Goal: Information Seeking & Learning: Learn about a topic

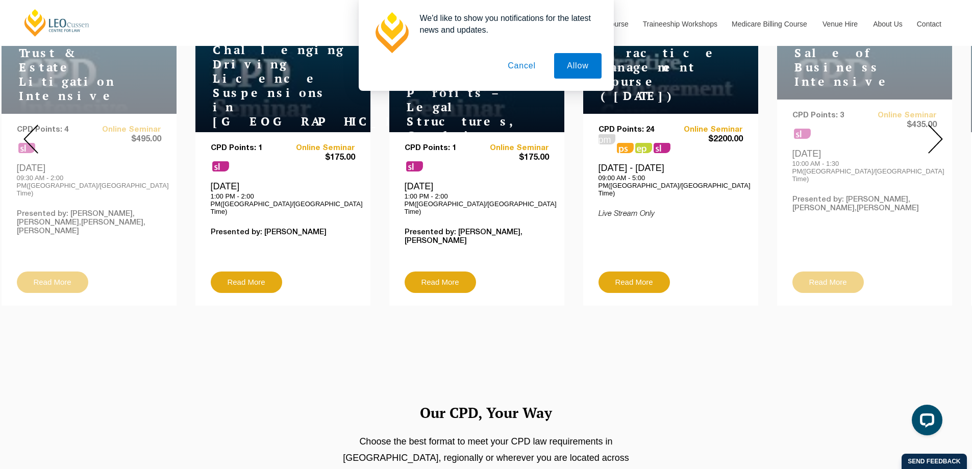
scroll to position [393, 0]
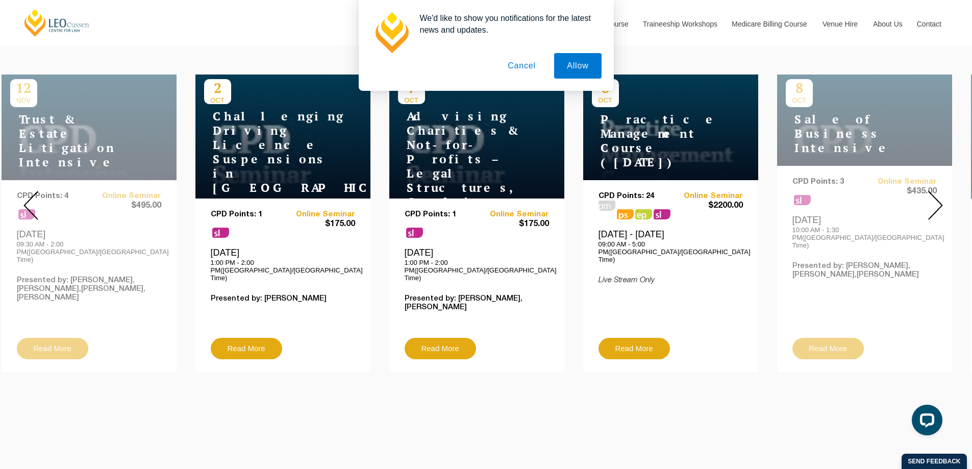
click at [936, 191] on img at bounding box center [935, 205] width 15 height 29
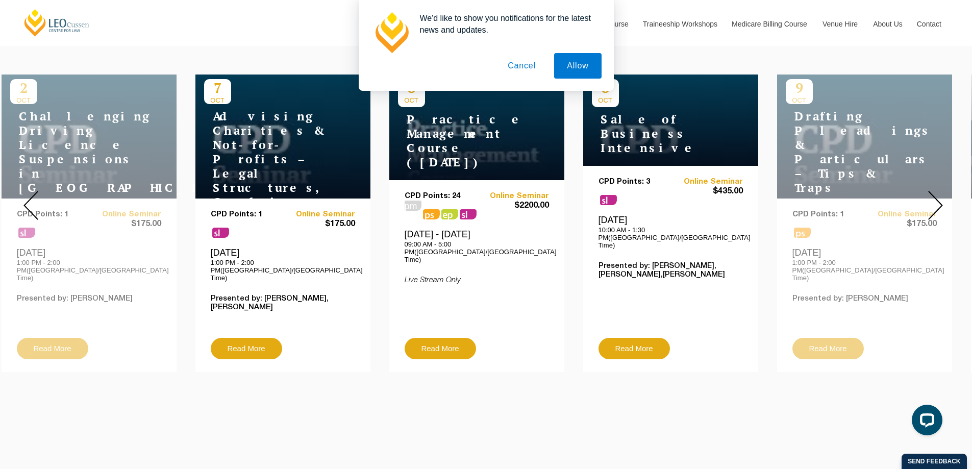
click at [936, 191] on img at bounding box center [935, 205] width 15 height 29
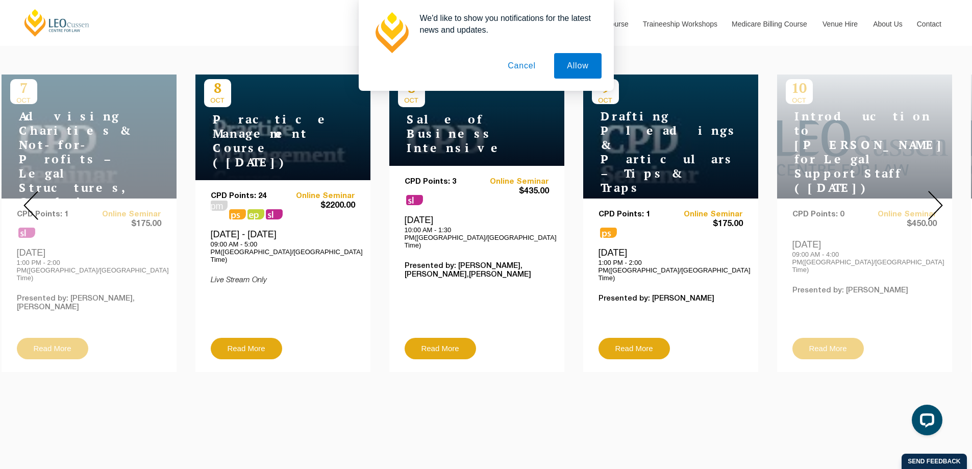
click at [936, 191] on img at bounding box center [935, 205] width 15 height 29
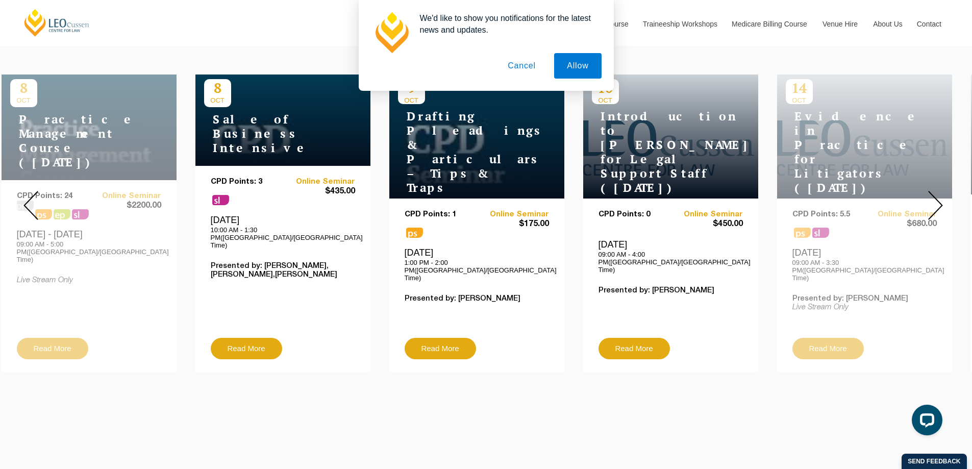
click at [936, 191] on img at bounding box center [935, 205] width 15 height 29
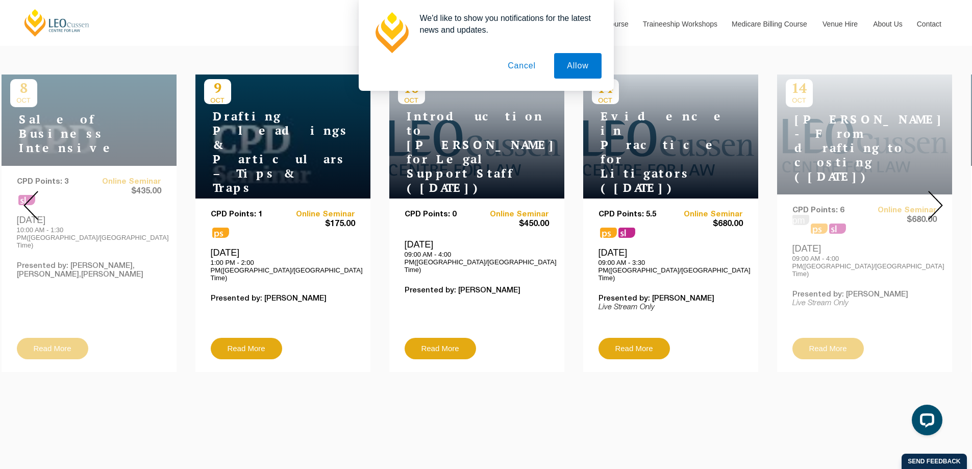
click at [937, 191] on img at bounding box center [935, 205] width 15 height 29
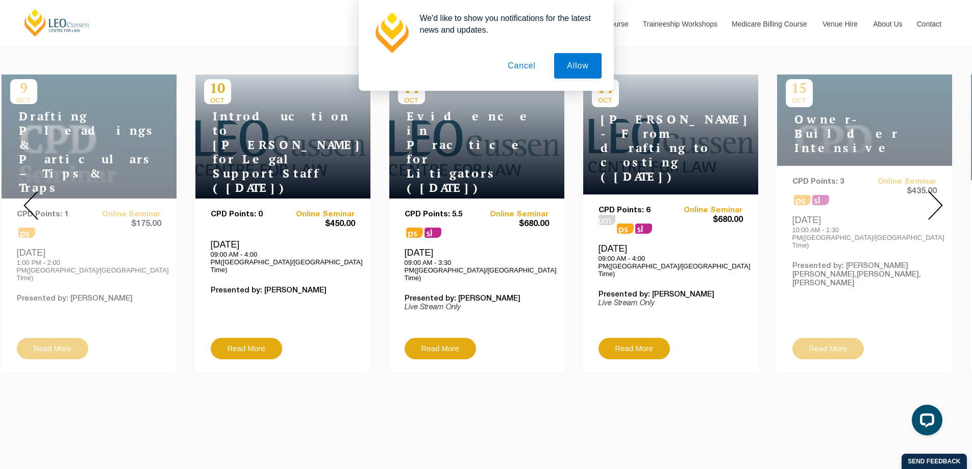
click at [937, 191] on img at bounding box center [935, 205] width 15 height 29
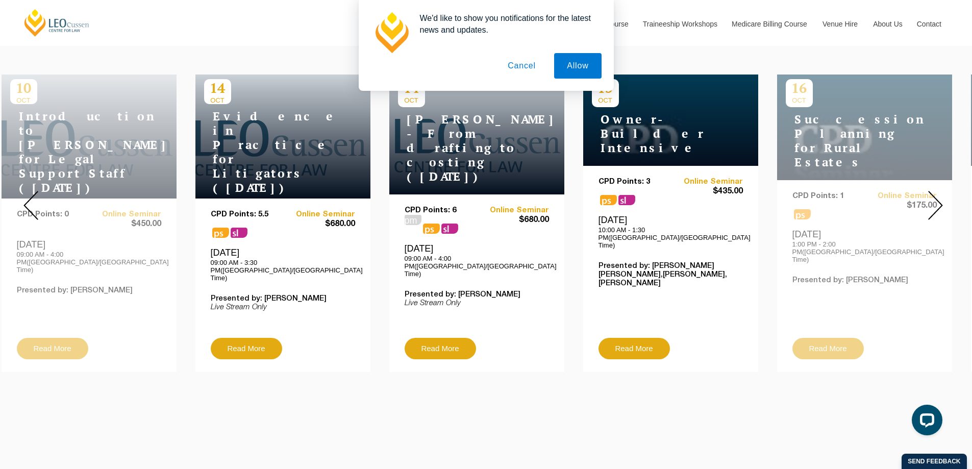
click at [937, 191] on img at bounding box center [935, 205] width 15 height 29
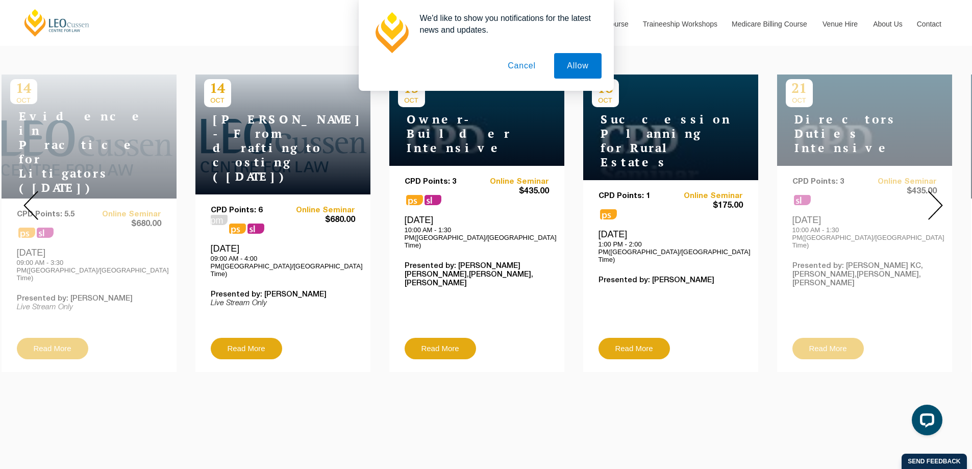
click at [937, 191] on img at bounding box center [935, 205] width 15 height 29
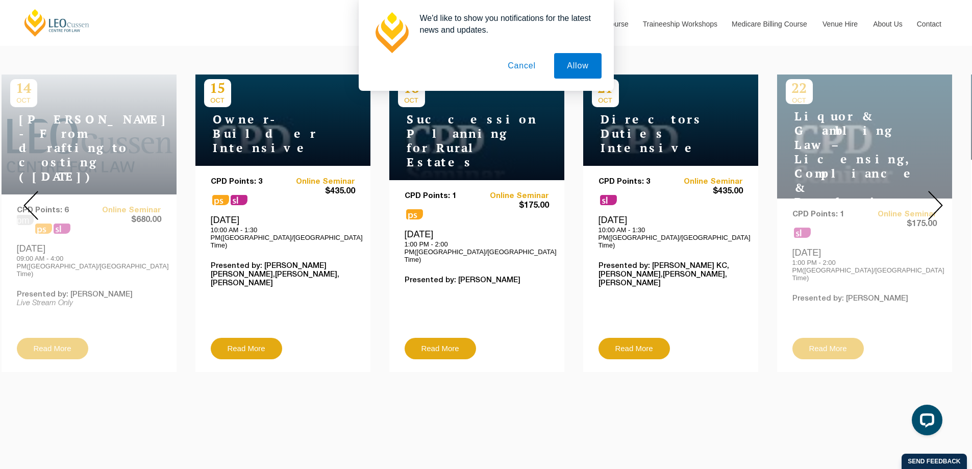
click at [937, 191] on img at bounding box center [935, 205] width 15 height 29
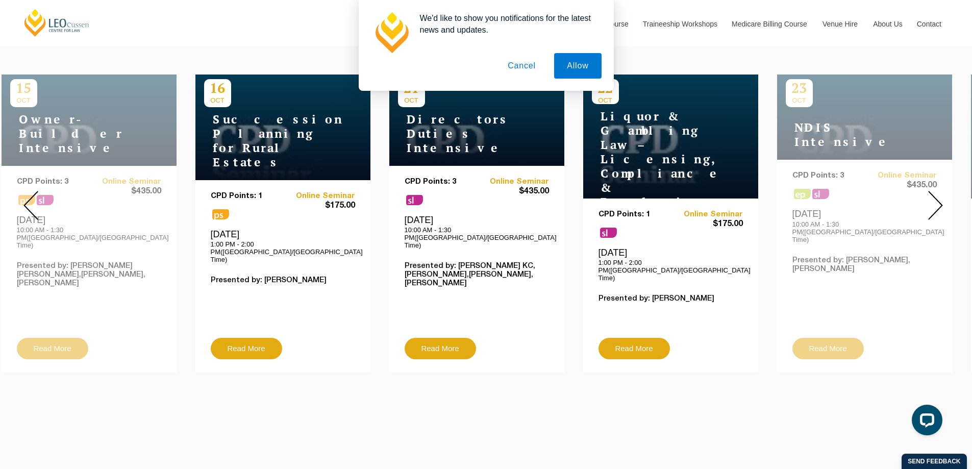
click at [937, 191] on img at bounding box center [935, 205] width 15 height 29
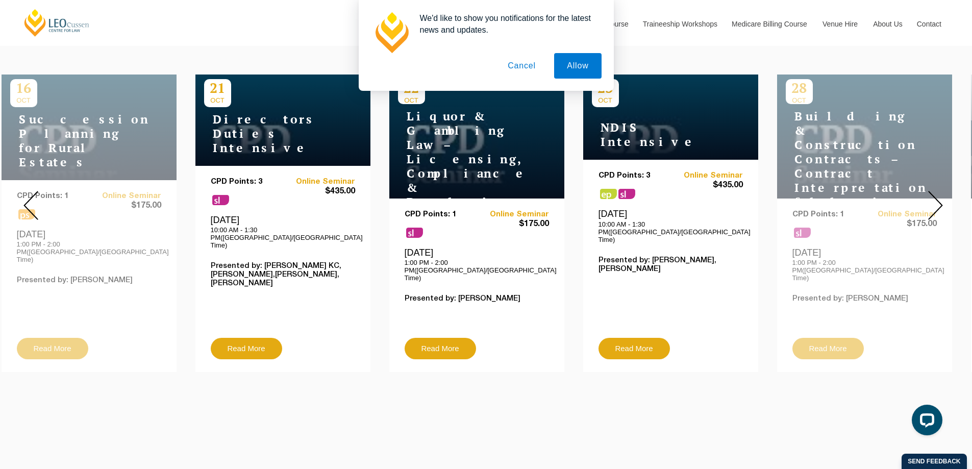
click at [937, 191] on img at bounding box center [935, 205] width 15 height 29
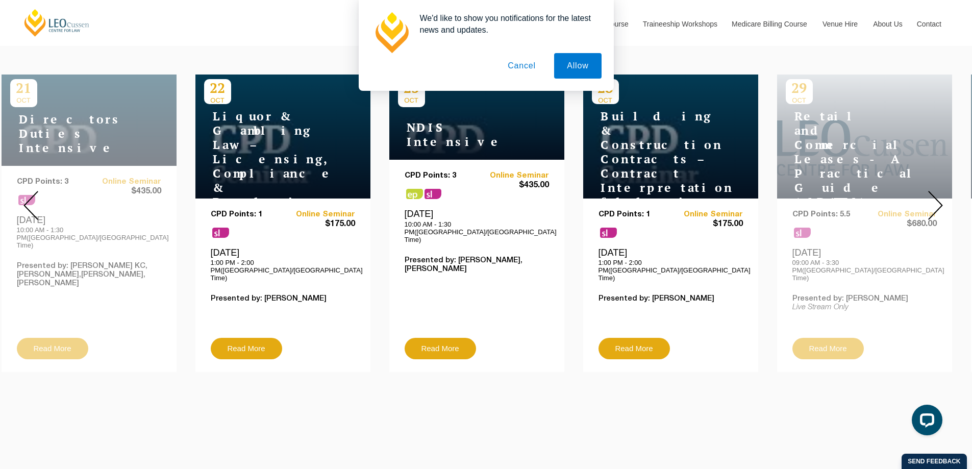
click at [937, 191] on img at bounding box center [935, 205] width 15 height 29
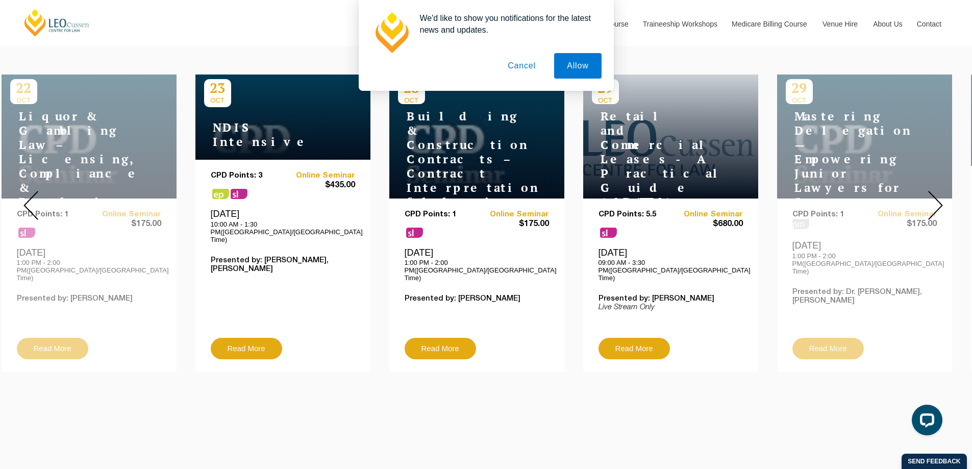
click at [933, 192] on img at bounding box center [935, 205] width 15 height 29
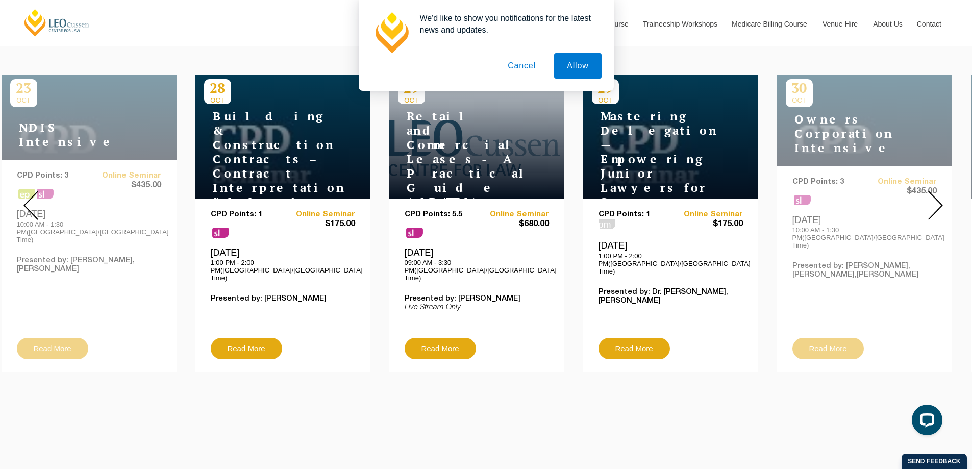
click at [933, 195] on img at bounding box center [935, 205] width 15 height 29
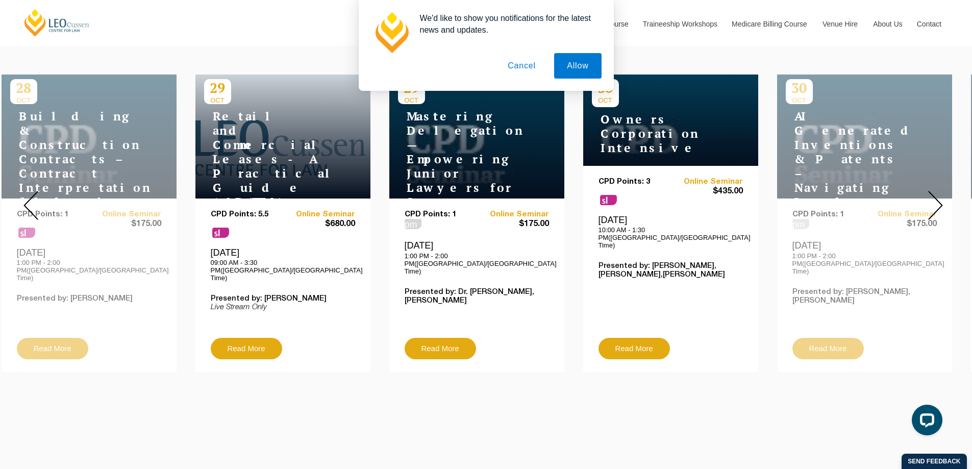
click at [933, 194] on img at bounding box center [935, 205] width 15 height 29
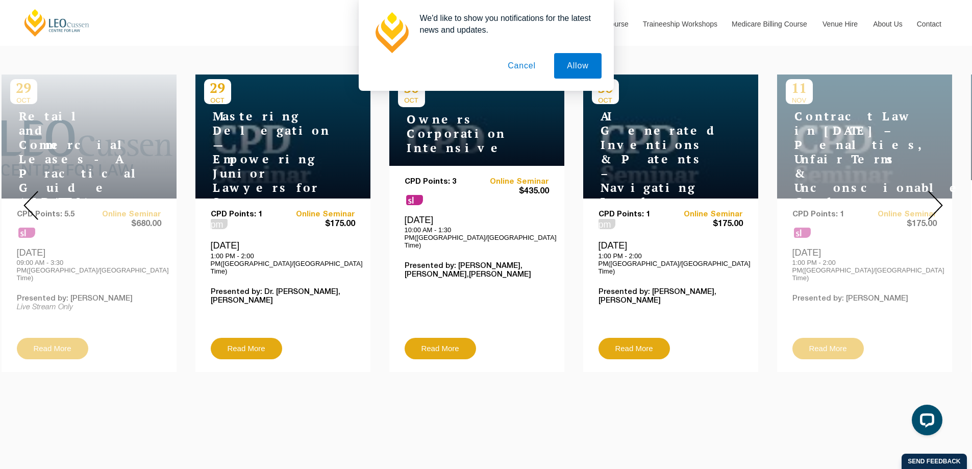
click at [933, 194] on img at bounding box center [935, 205] width 15 height 29
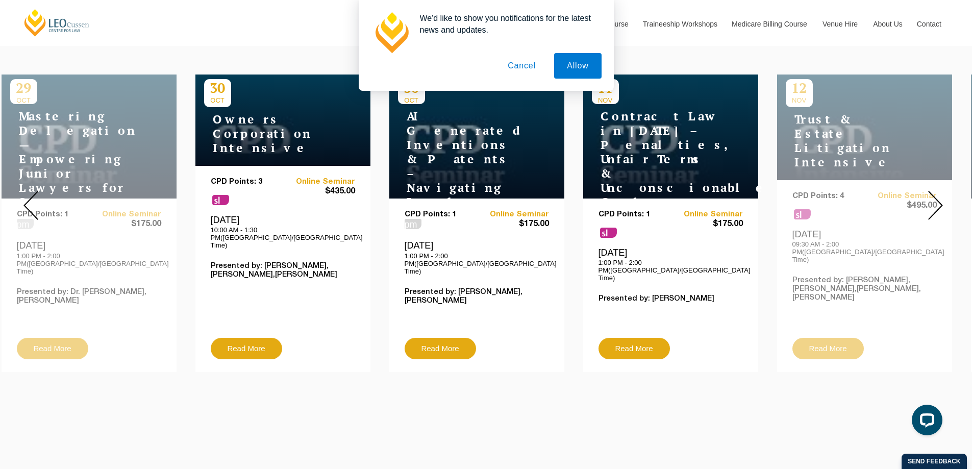
click at [933, 194] on img at bounding box center [935, 205] width 15 height 29
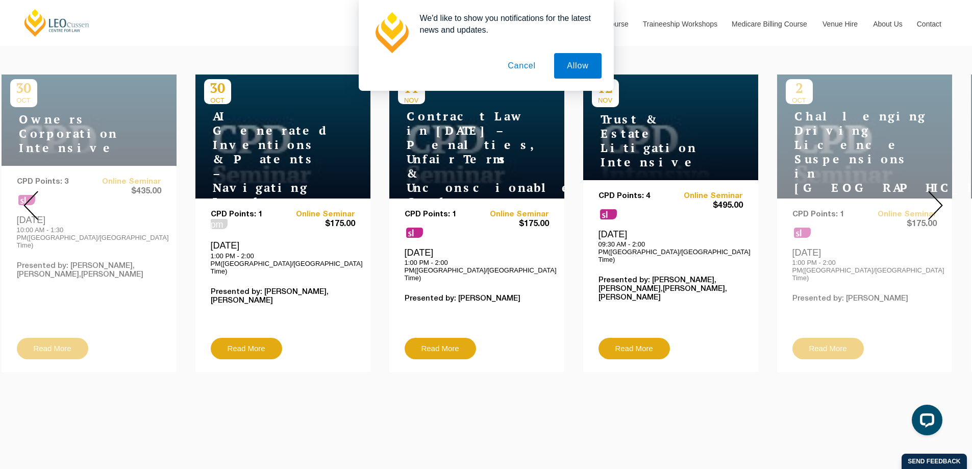
click at [933, 194] on img at bounding box center [935, 205] width 15 height 29
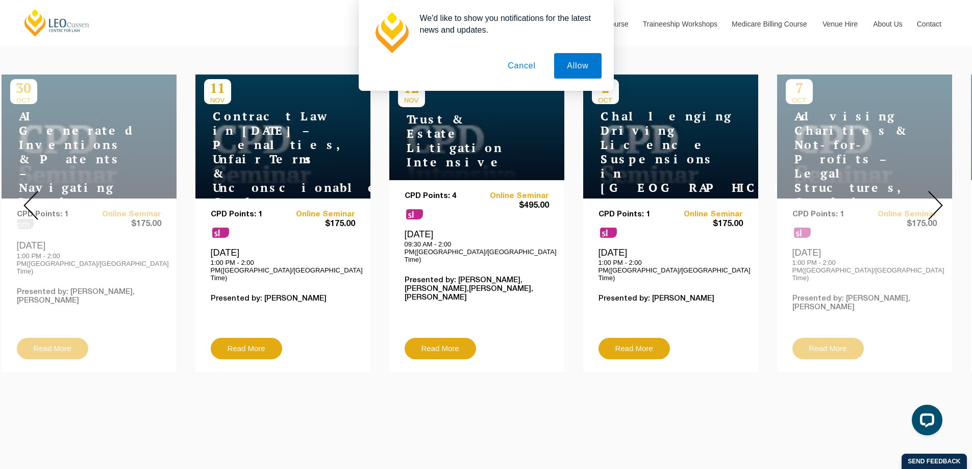
click at [933, 194] on img at bounding box center [935, 205] width 15 height 29
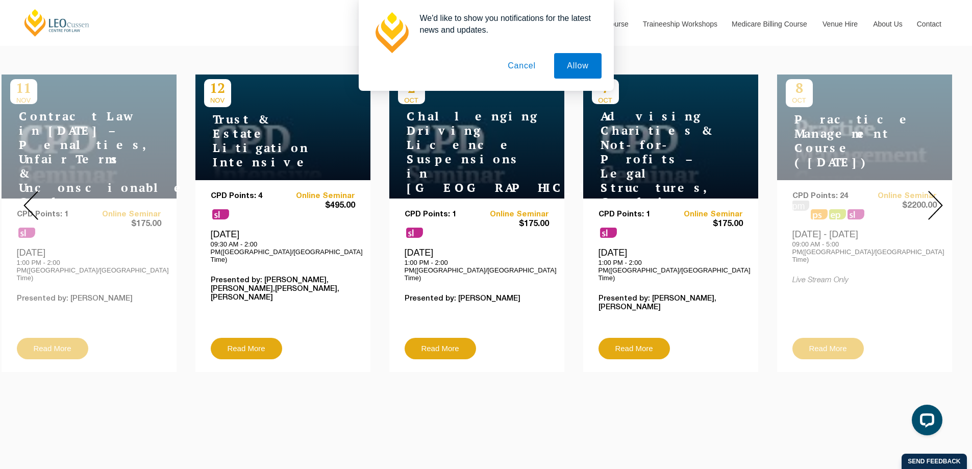
click at [35, 191] on img at bounding box center [30, 205] width 15 height 29
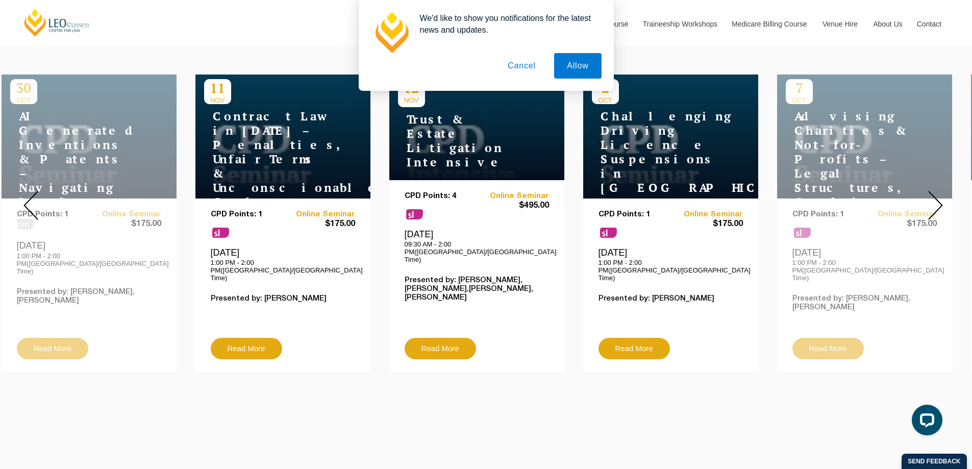
click at [35, 191] on img at bounding box center [30, 205] width 15 height 29
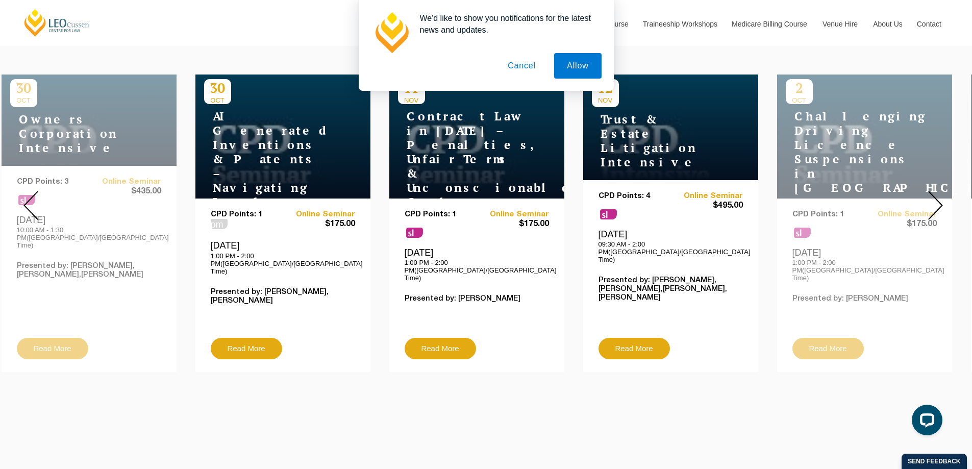
click at [35, 191] on img at bounding box center [30, 205] width 15 height 29
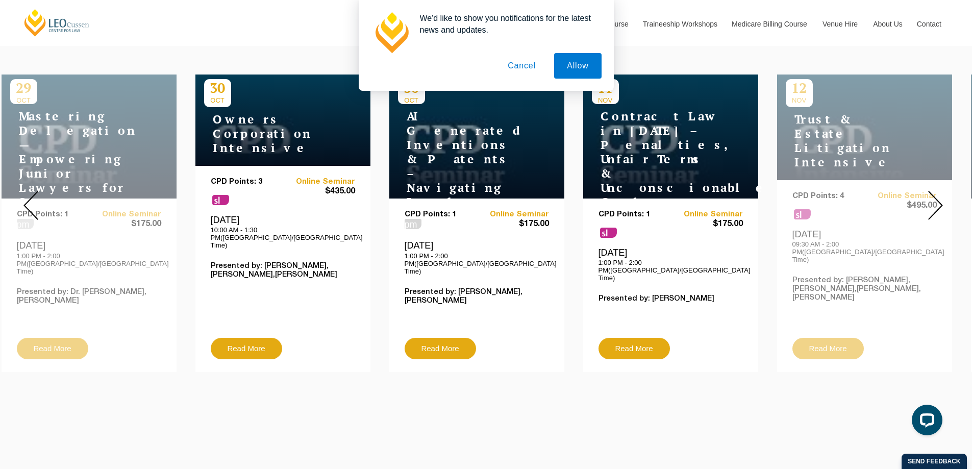
click at [35, 191] on img at bounding box center [30, 205] width 15 height 29
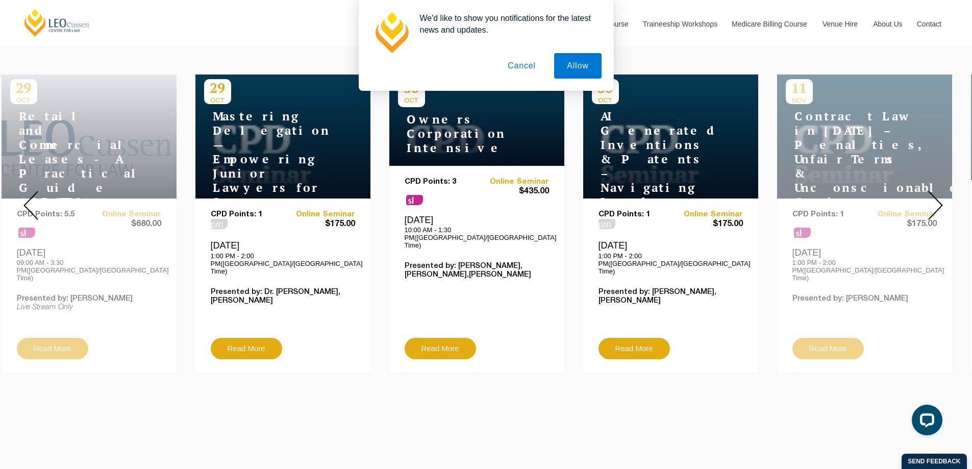
click at [35, 191] on img at bounding box center [30, 205] width 15 height 29
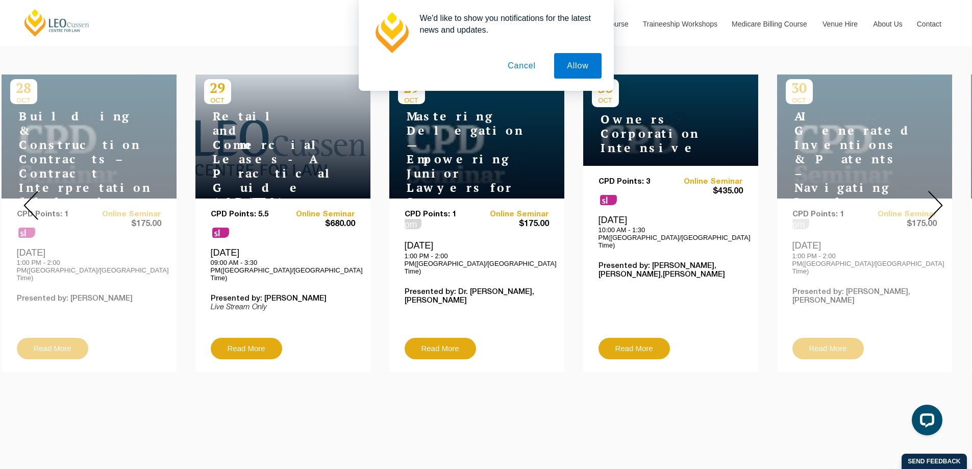
click at [35, 191] on img at bounding box center [30, 205] width 15 height 29
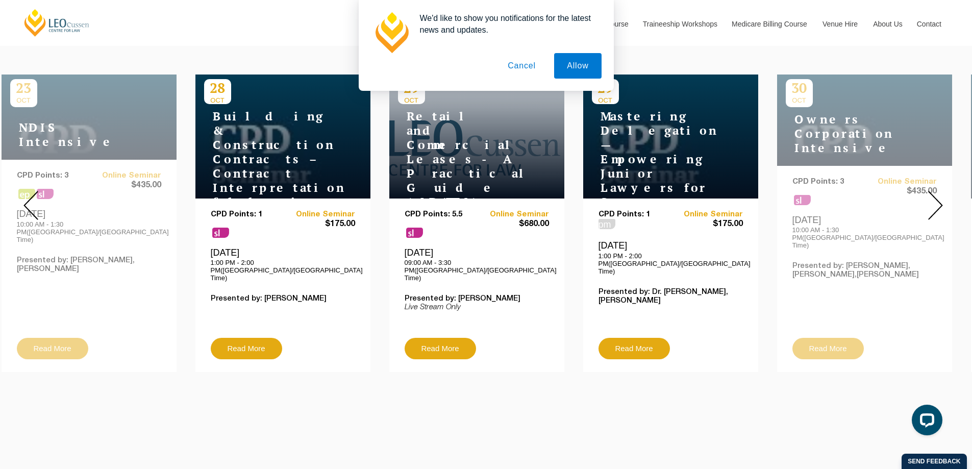
click at [35, 191] on img at bounding box center [30, 205] width 15 height 29
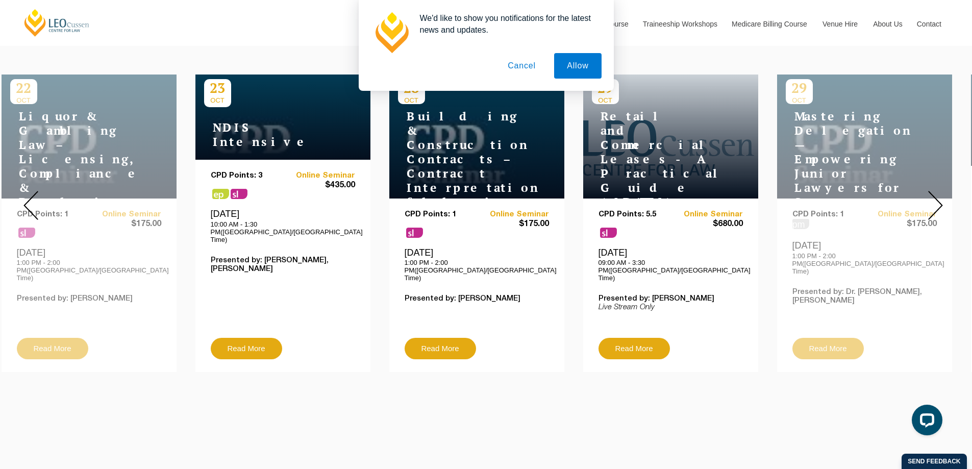
click at [35, 191] on img at bounding box center [30, 205] width 15 height 29
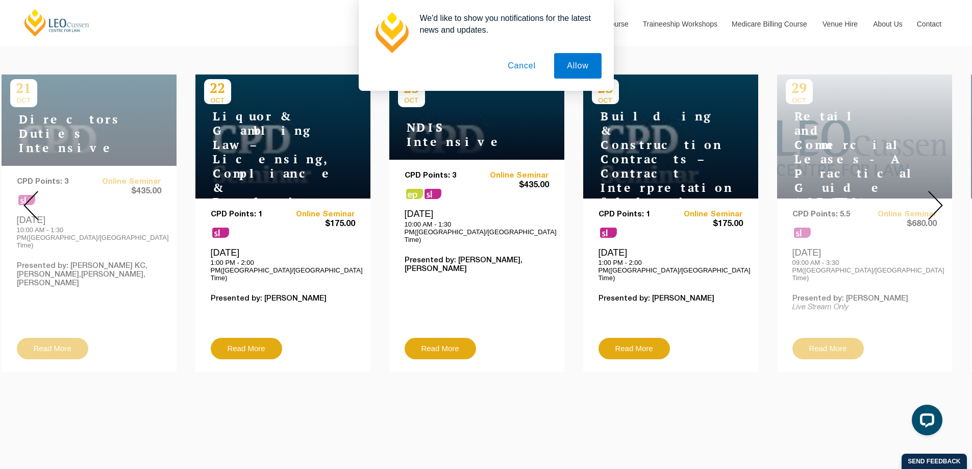
click at [35, 191] on img at bounding box center [30, 205] width 15 height 29
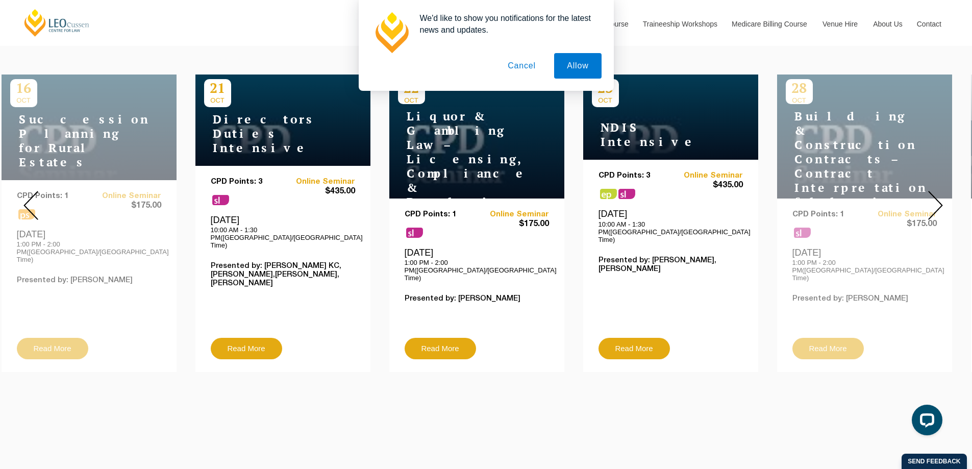
click at [35, 191] on img at bounding box center [30, 205] width 15 height 29
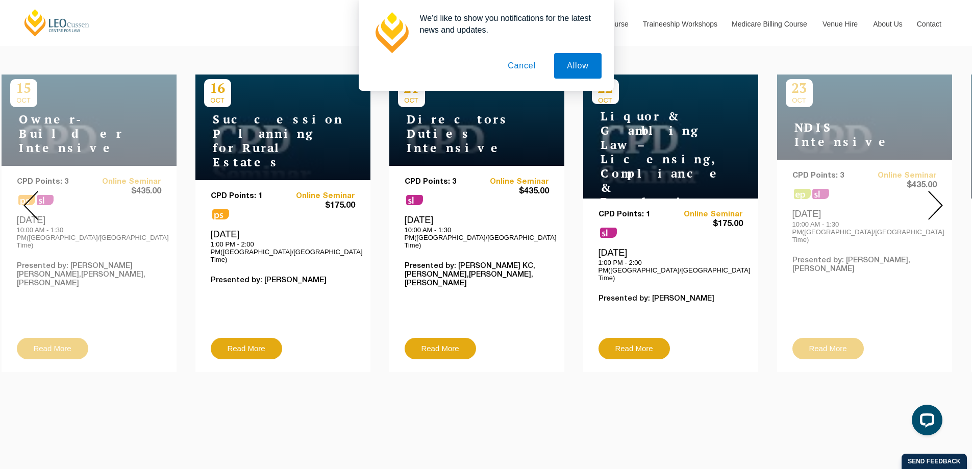
click at [35, 191] on img at bounding box center [30, 205] width 15 height 29
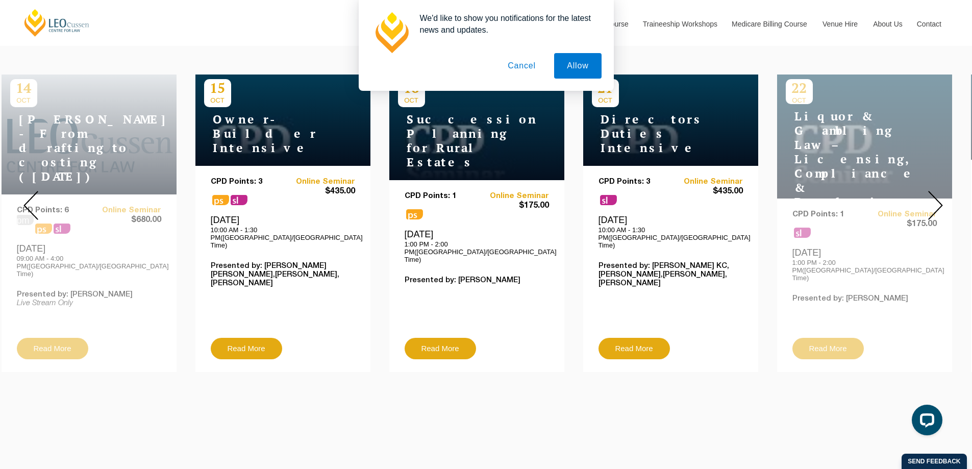
click at [35, 191] on img at bounding box center [30, 205] width 15 height 29
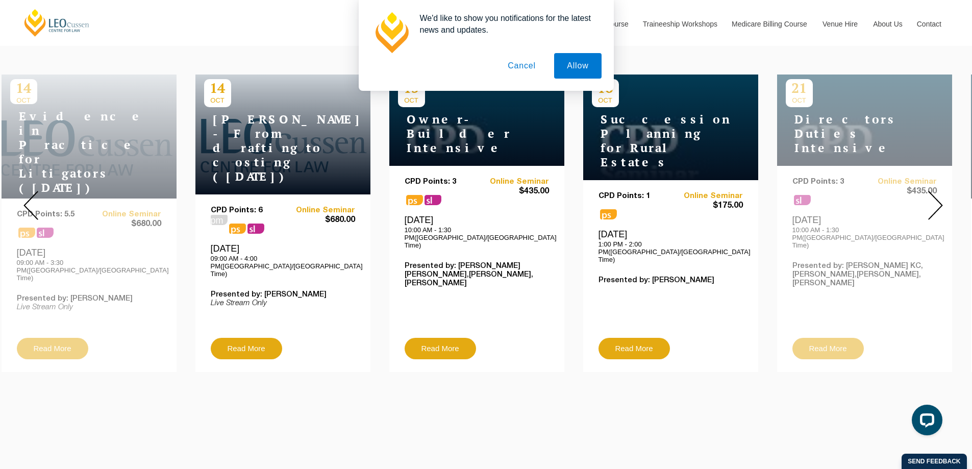
click at [35, 191] on img at bounding box center [30, 205] width 15 height 29
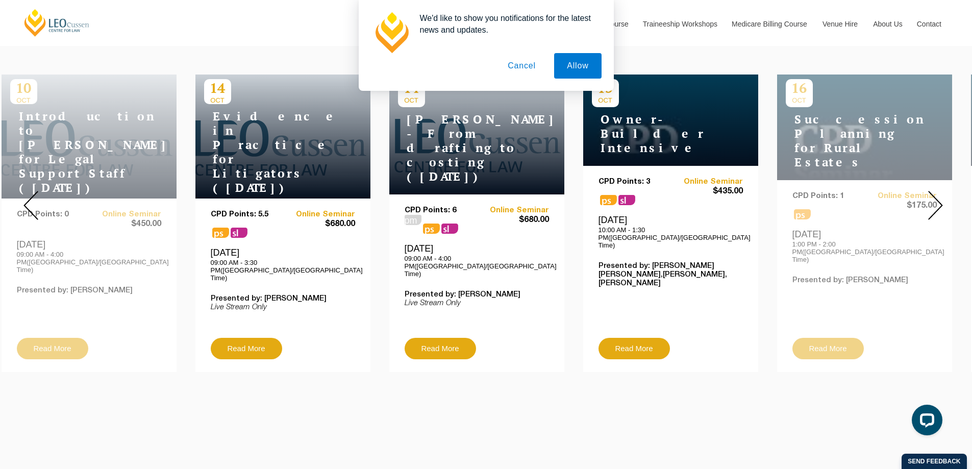
click at [35, 191] on img at bounding box center [30, 205] width 15 height 29
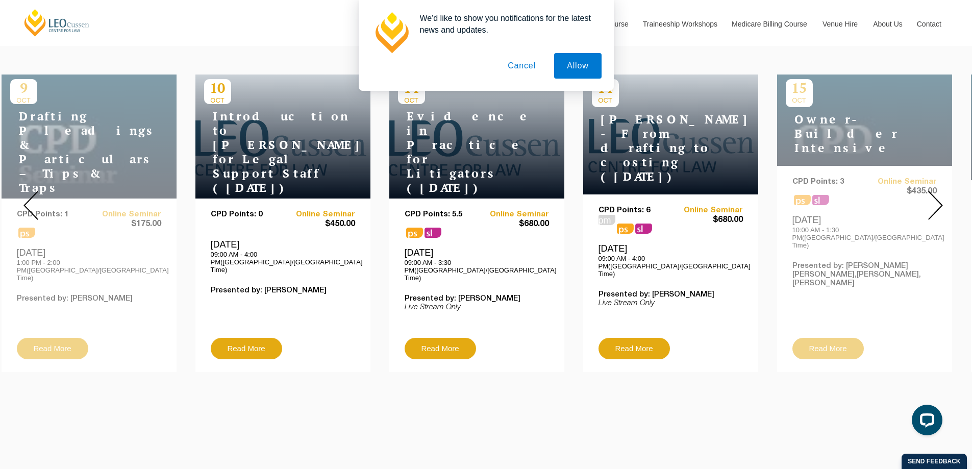
click at [35, 191] on img at bounding box center [30, 205] width 15 height 29
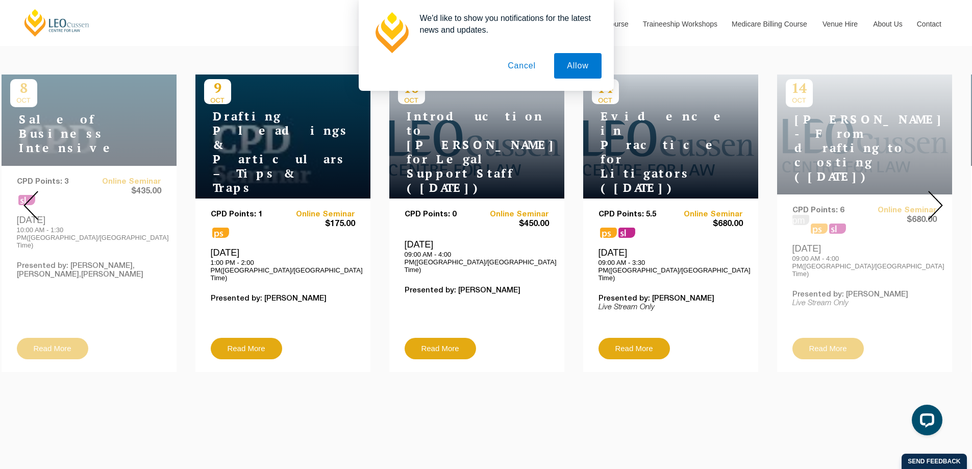
click at [35, 191] on img at bounding box center [30, 205] width 15 height 29
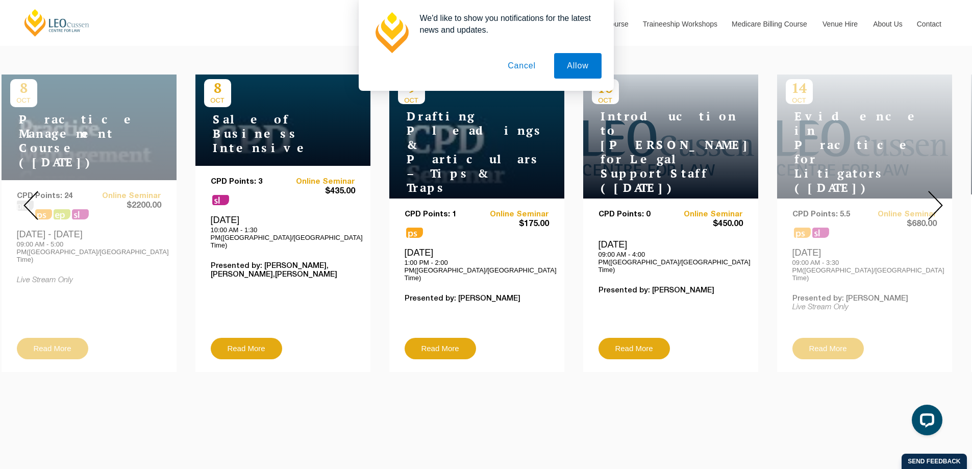
click at [35, 191] on img at bounding box center [30, 205] width 15 height 29
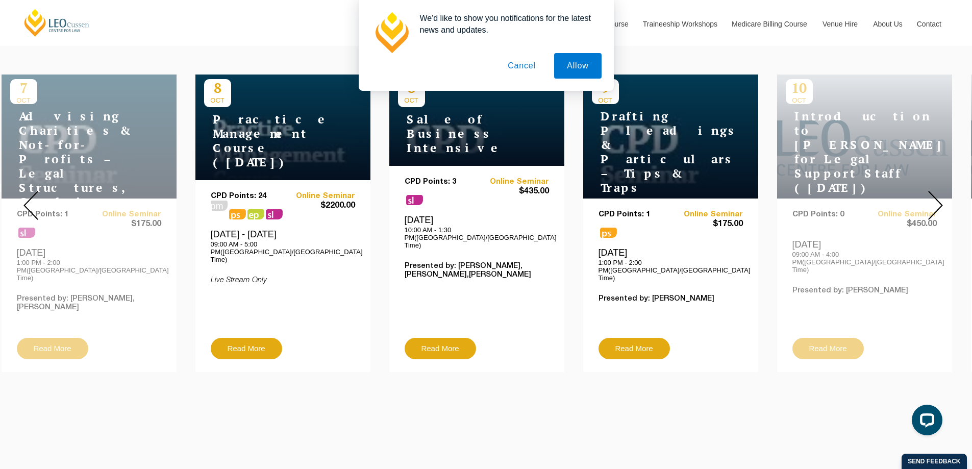
click at [35, 191] on img at bounding box center [30, 205] width 15 height 29
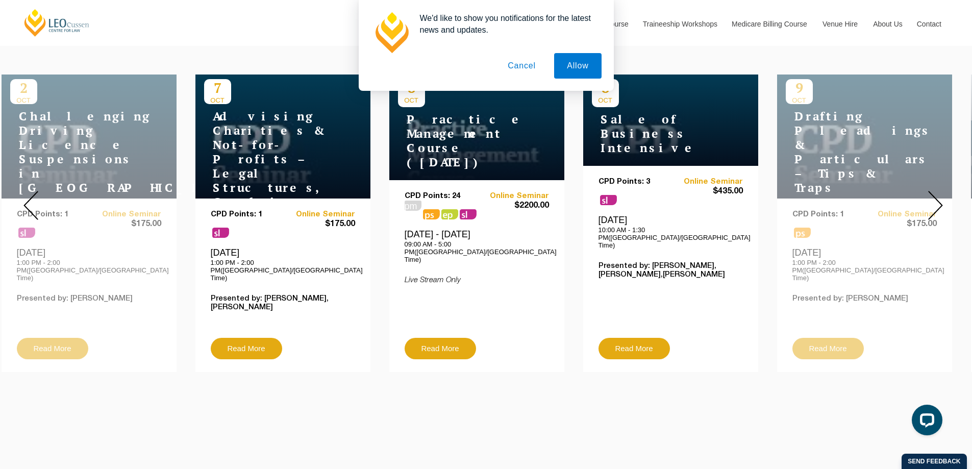
click at [35, 191] on img at bounding box center [30, 205] width 15 height 29
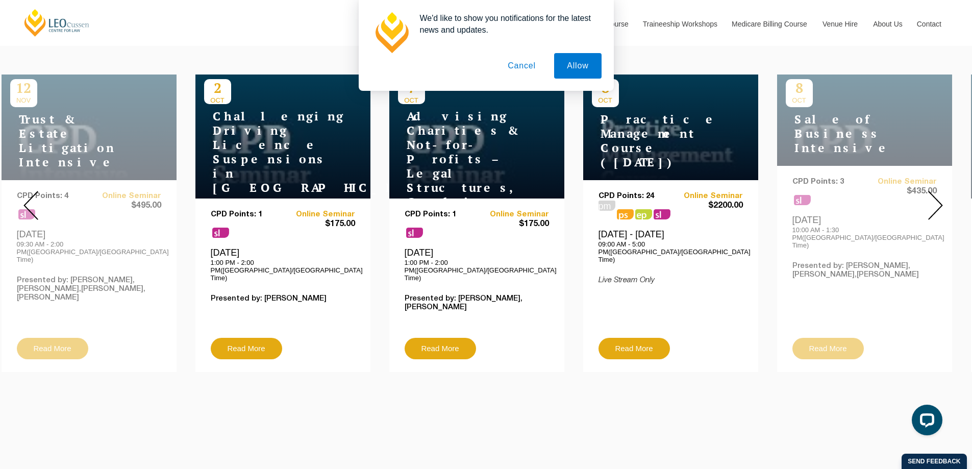
click at [35, 191] on img at bounding box center [30, 205] width 15 height 29
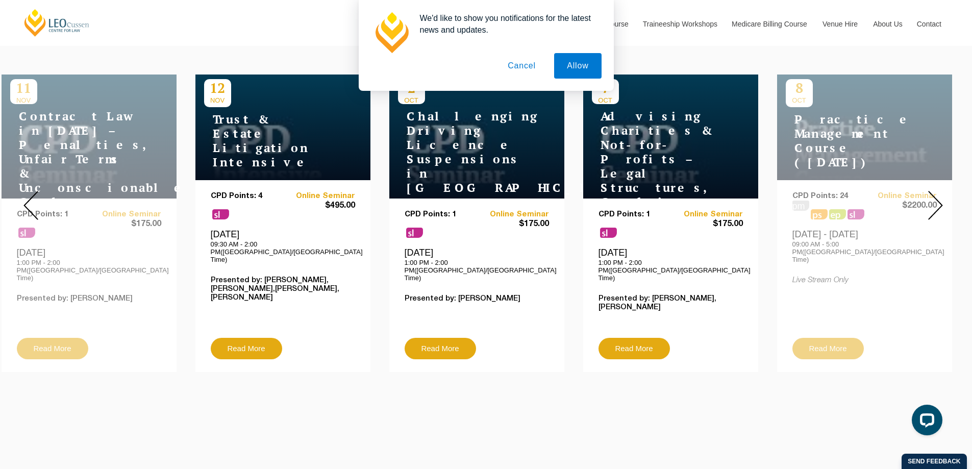
click at [35, 191] on img at bounding box center [30, 205] width 15 height 29
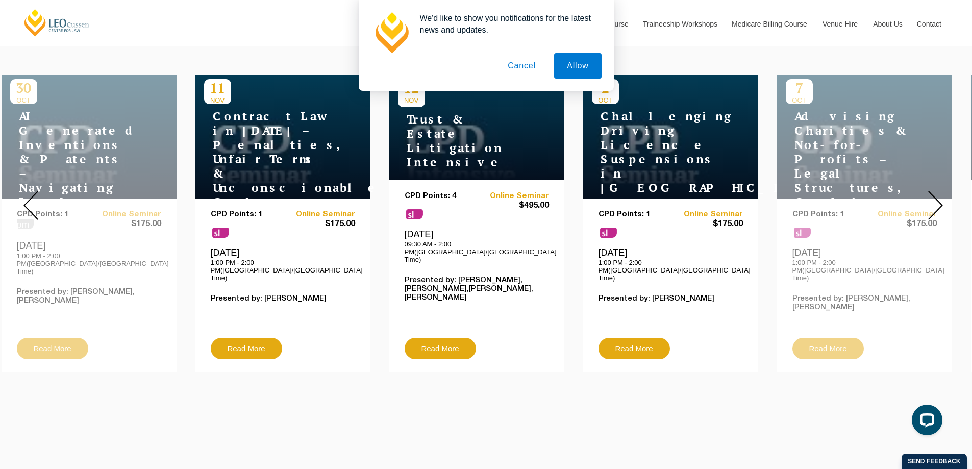
click at [35, 191] on img at bounding box center [30, 205] width 15 height 29
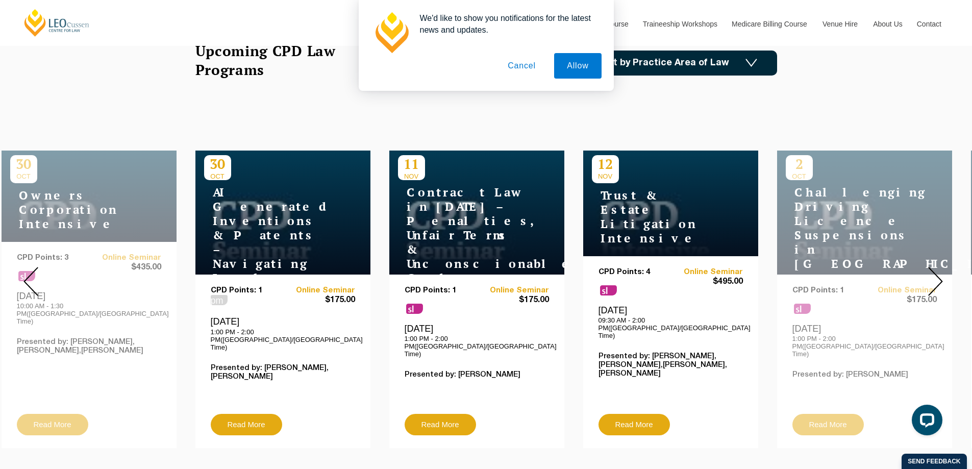
scroll to position [291, 0]
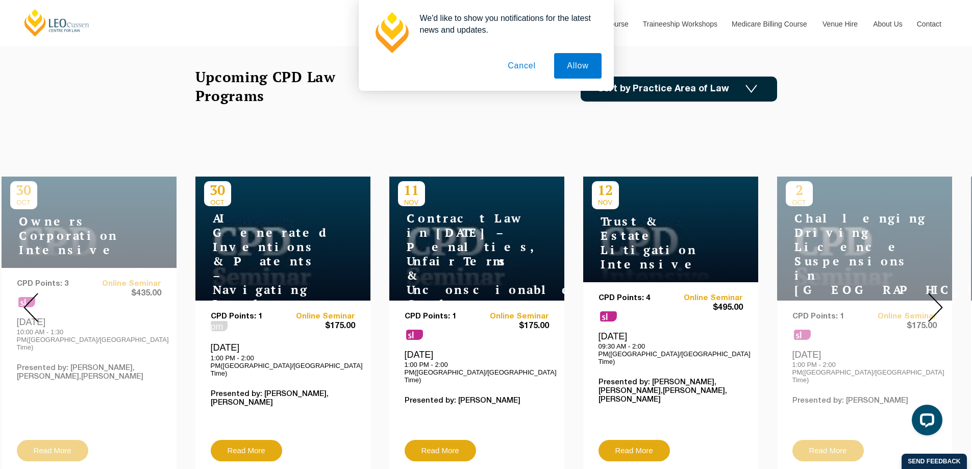
drag, startPoint x: 270, startPoint y: 397, endPoint x: 258, endPoint y: 403, distance: 14.1
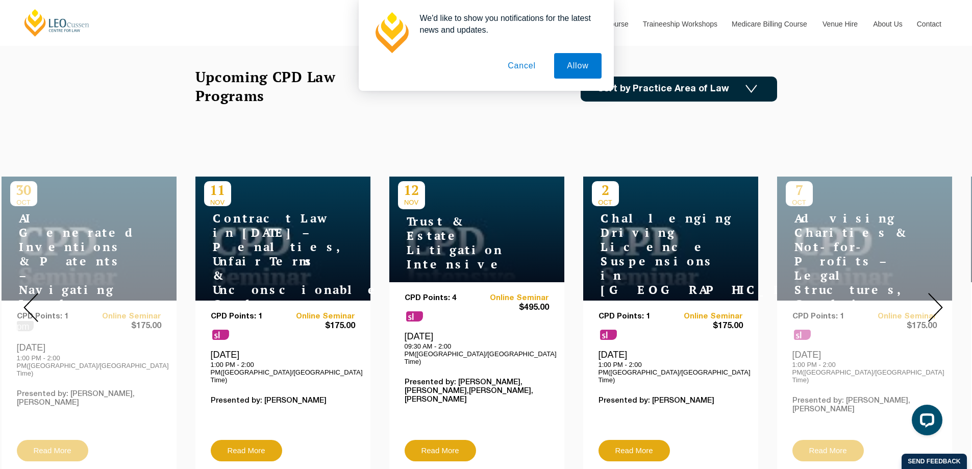
drag, startPoint x: 258, startPoint y: 403, endPoint x: 28, endPoint y: 298, distance: 252.6
click at [28, 298] on img at bounding box center [30, 307] width 15 height 29
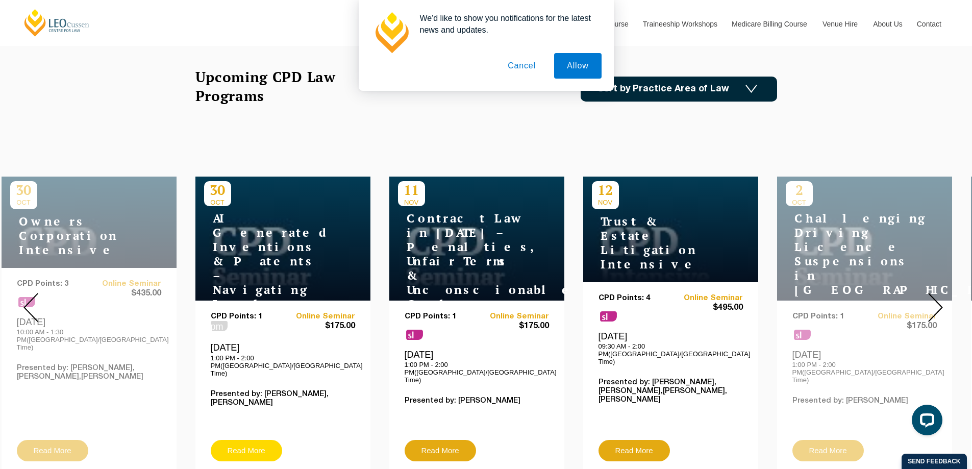
click at [240, 440] on link "Read More" at bounding box center [246, 450] width 71 height 21
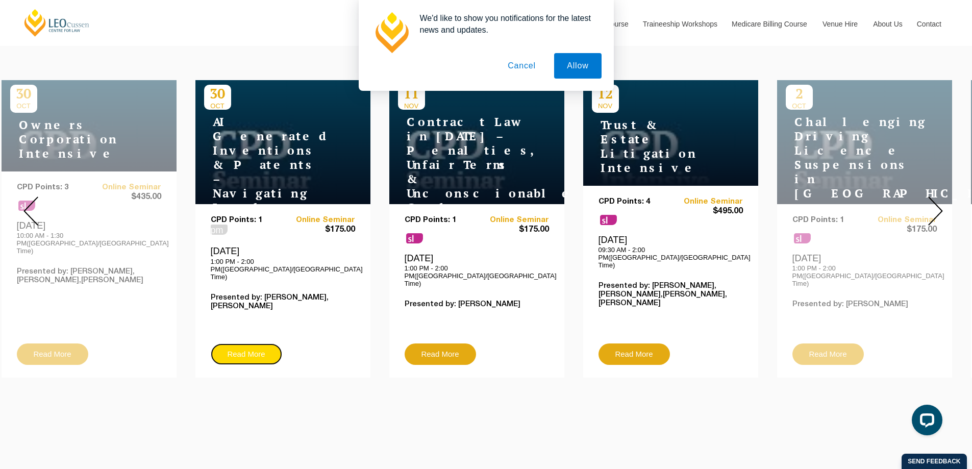
scroll to position [393, 0]
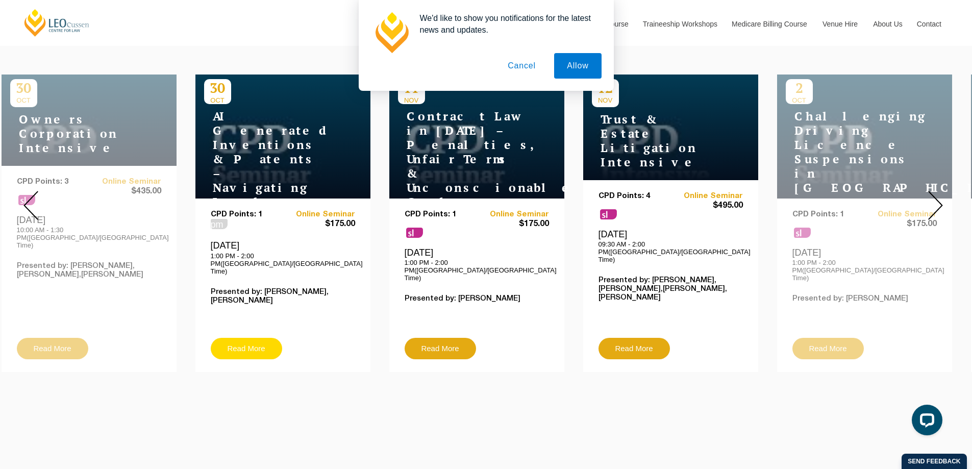
click at [243, 338] on link "Read More" at bounding box center [246, 348] width 71 height 21
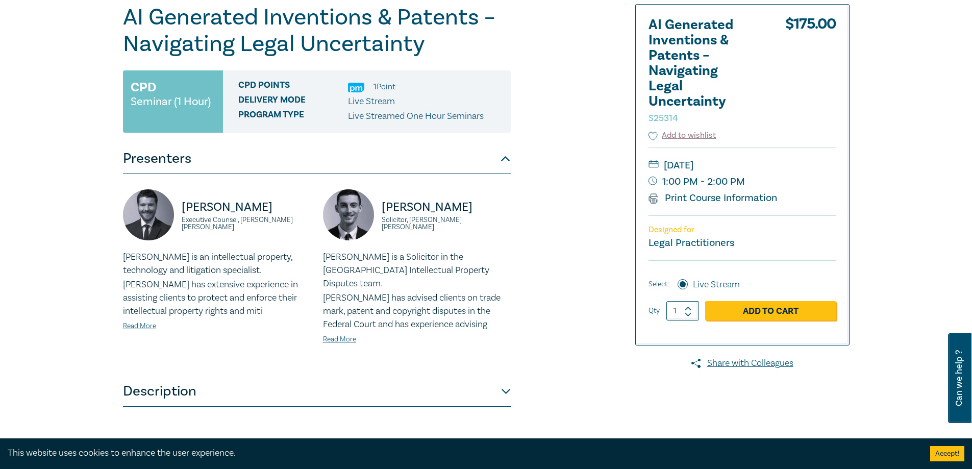
scroll to position [153, 0]
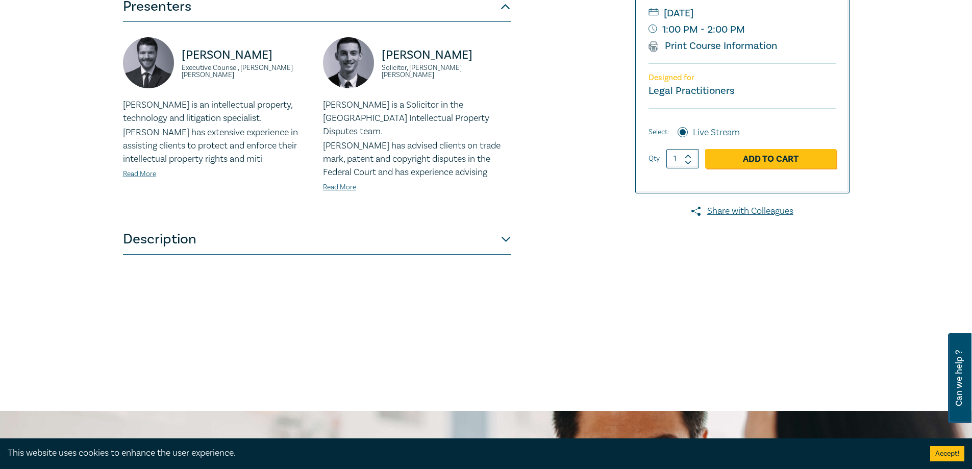
scroll to position [153, 0]
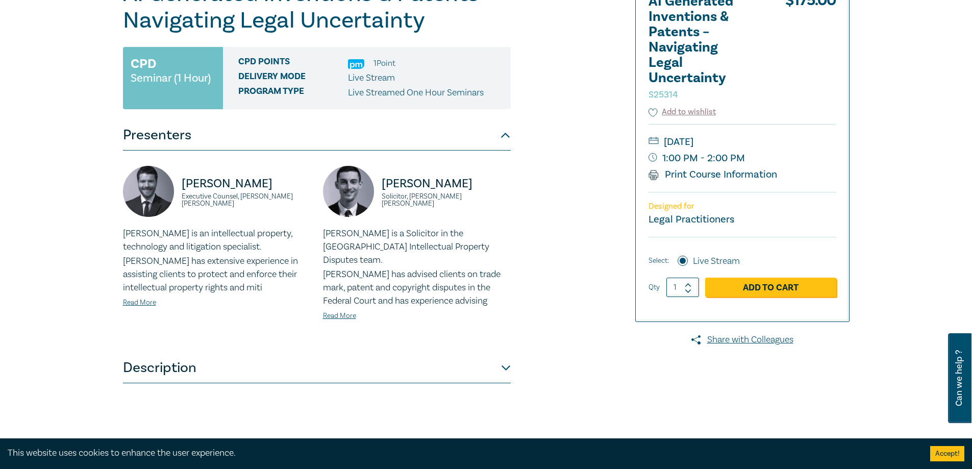
click at [269, 364] on button "Description" at bounding box center [317, 367] width 388 height 31
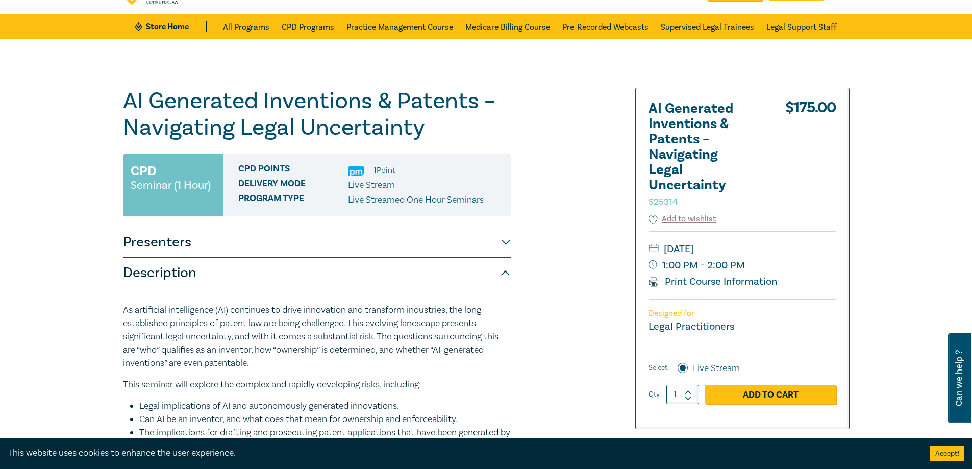
scroll to position [0, 0]
